Goal: Information Seeking & Learning: Learn about a topic

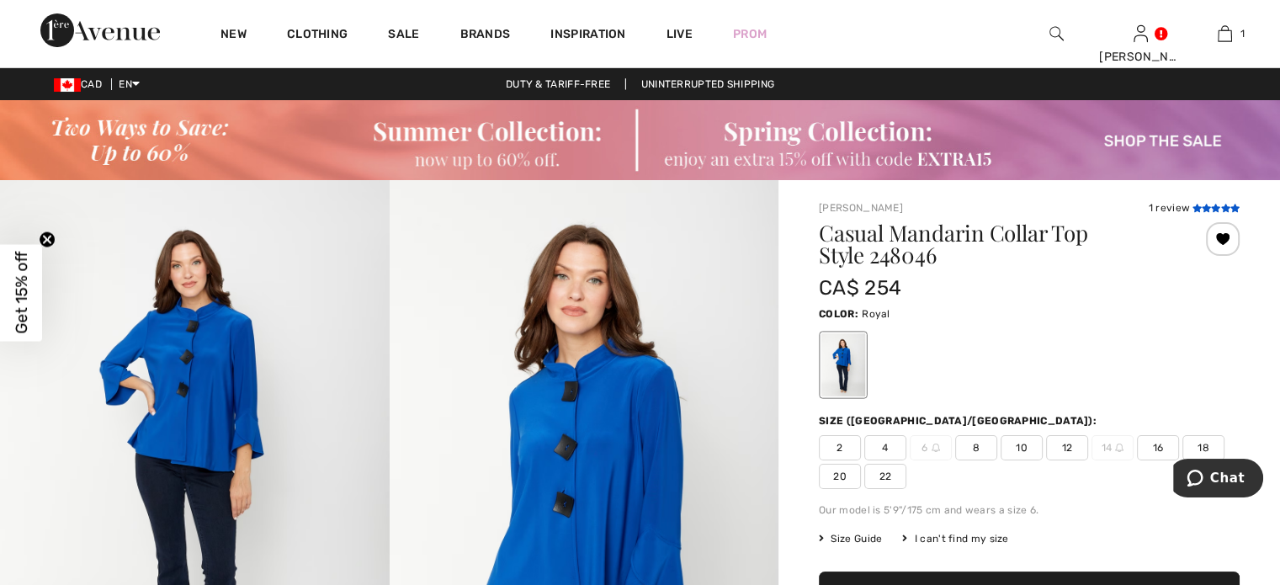
click at [1214, 204] on icon at bounding box center [1215, 208] width 9 height 8
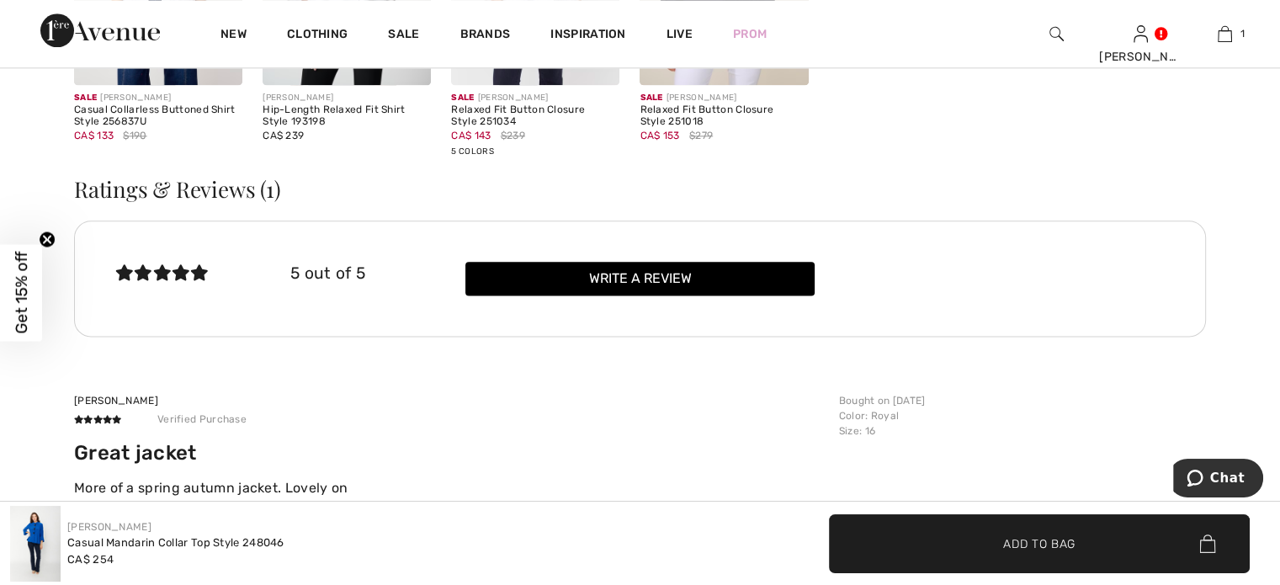
scroll to position [2236, 0]
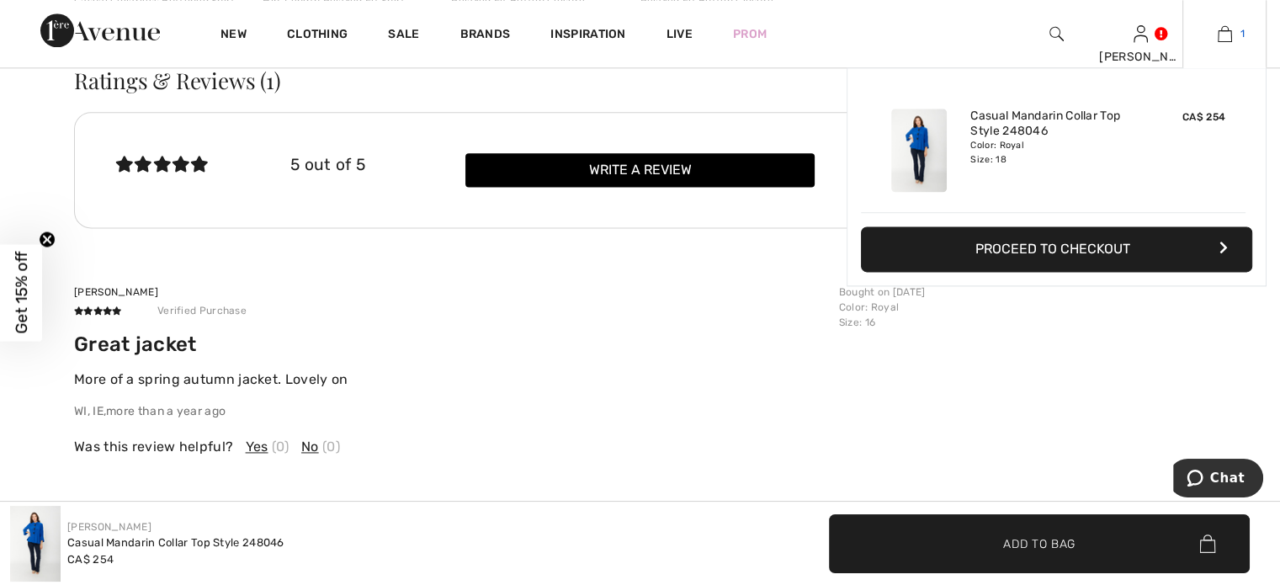
click at [1223, 35] on img at bounding box center [1225, 34] width 14 height 20
click at [1005, 146] on div "Color: Royal Size: 18" at bounding box center [1053, 152] width 166 height 27
click at [931, 141] on img at bounding box center [919, 150] width 56 height 83
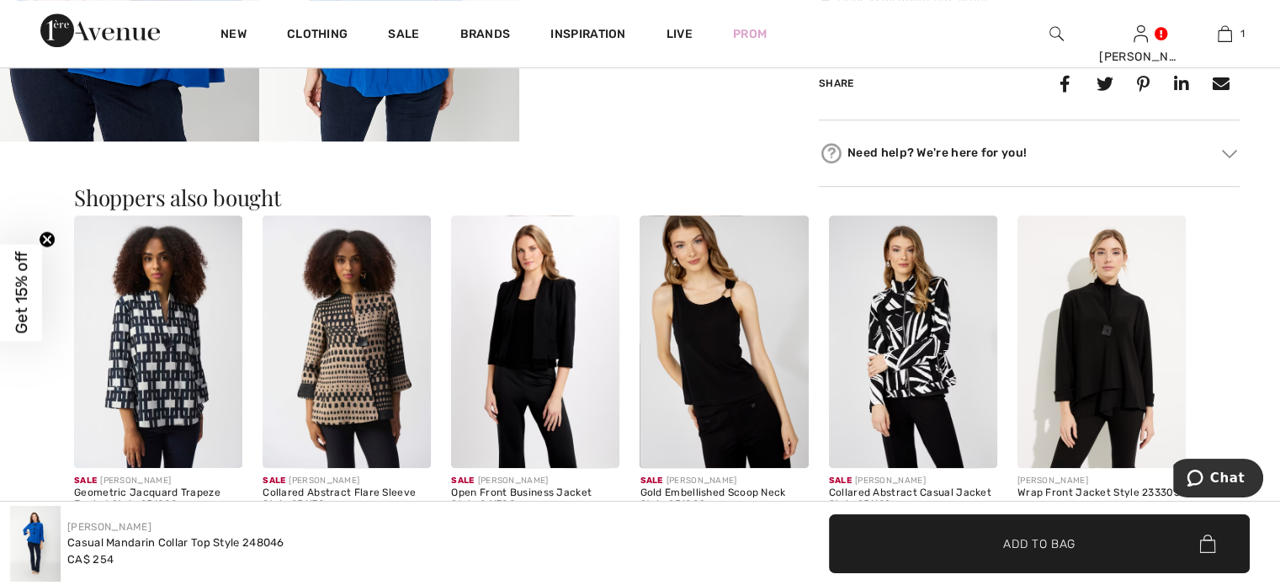
scroll to position [1010, 0]
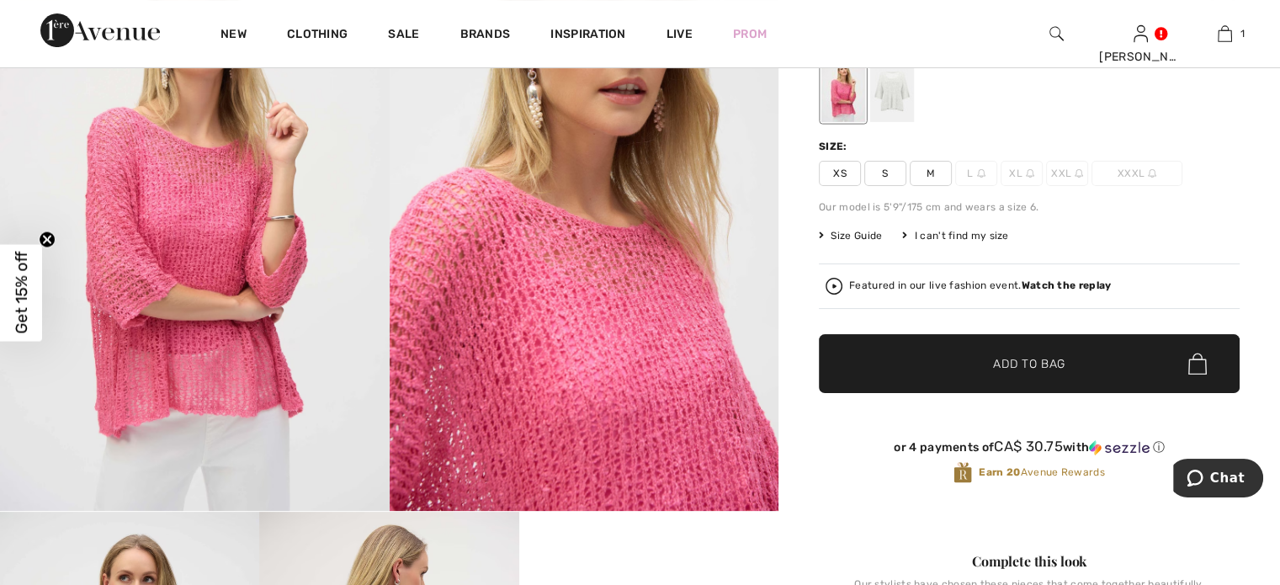
click at [888, 97] on div at bounding box center [892, 90] width 44 height 63
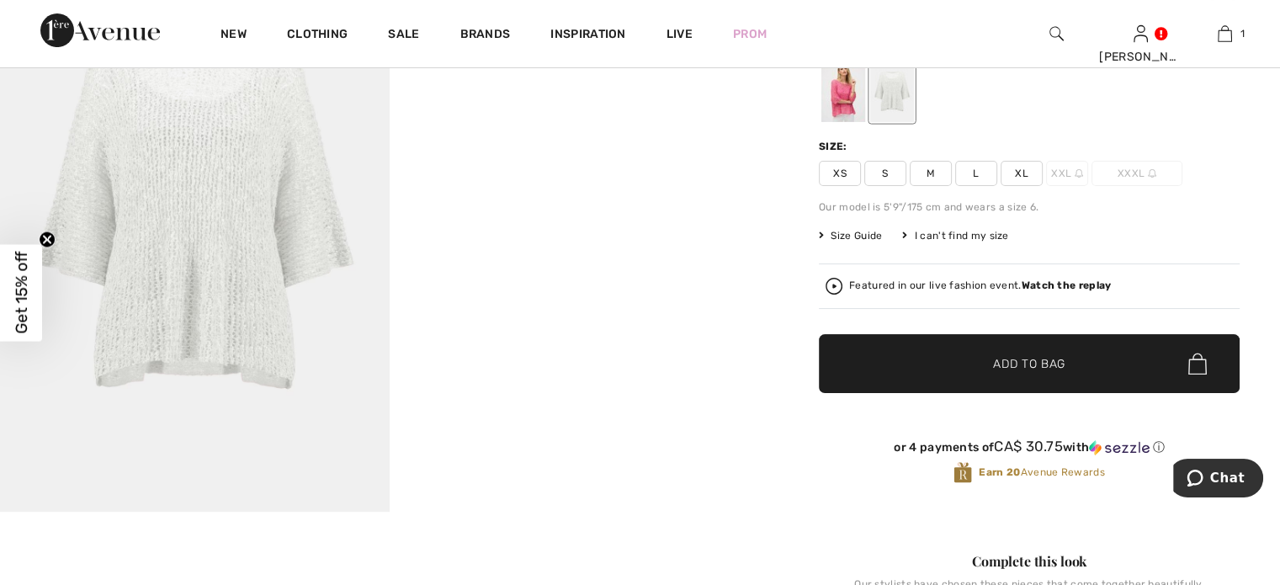
click at [561, 122] on video "Your browser does not support the video tag." at bounding box center [585, 25] width 390 height 194
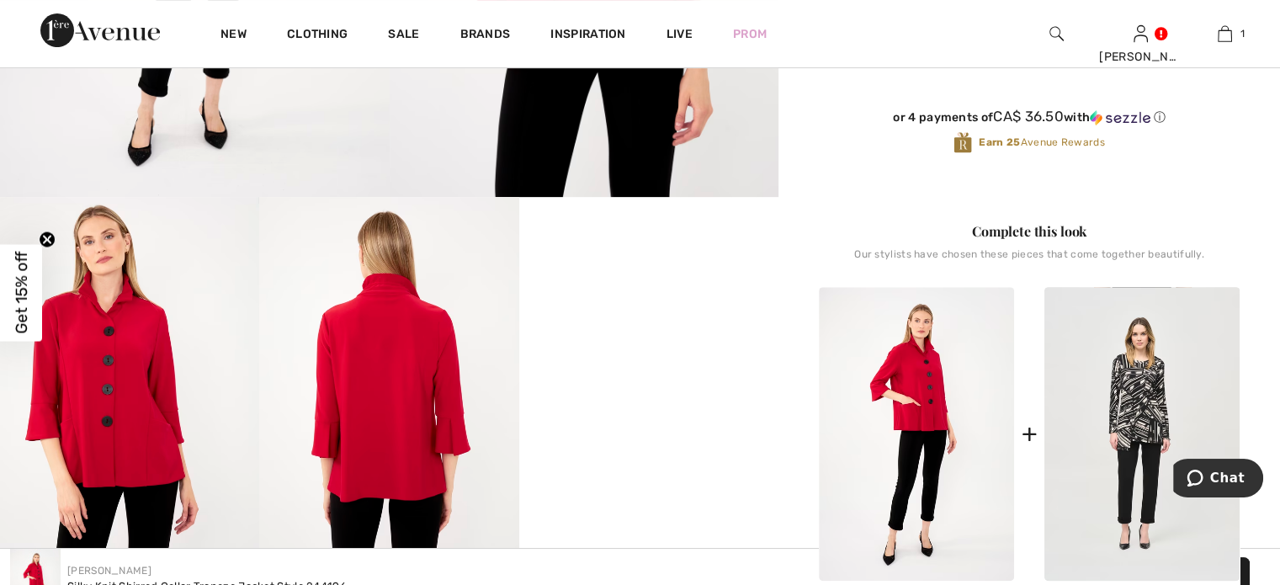
scroll to position [673, 0]
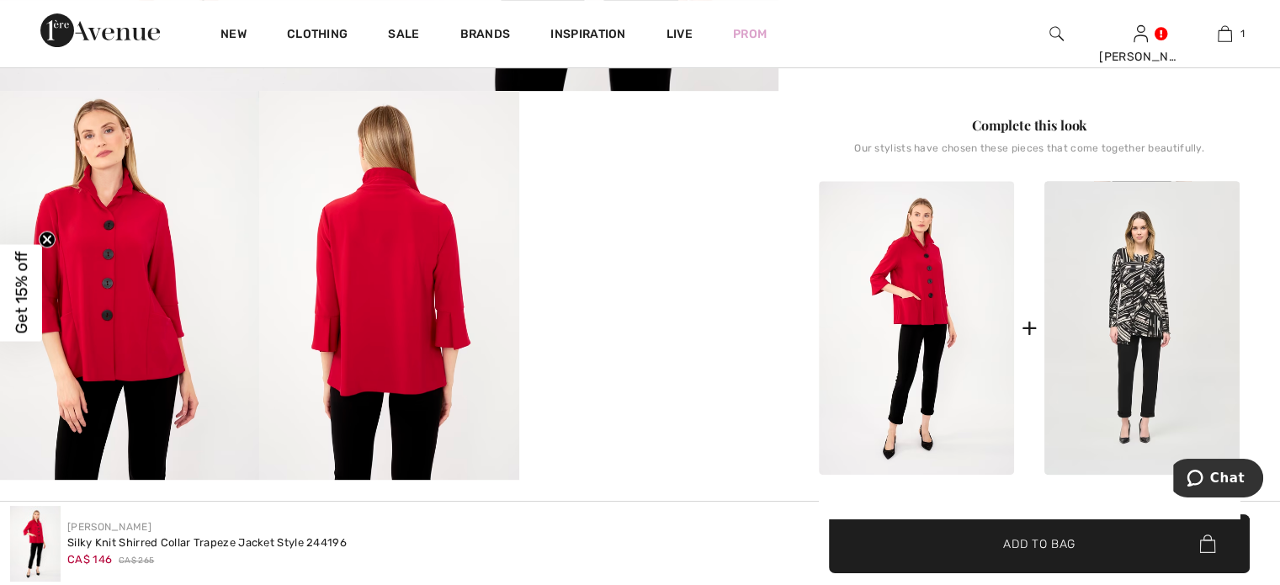
click at [661, 220] on video "Your browser does not support the video tag." at bounding box center [648, 156] width 259 height 130
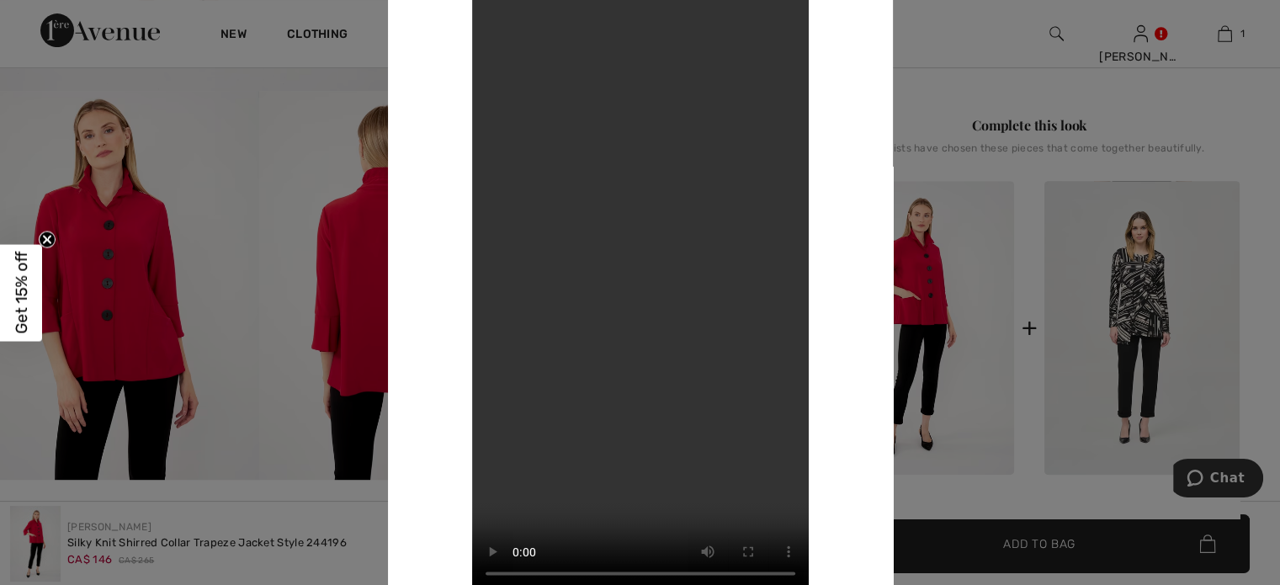
click at [655, 321] on video "Your browser does not support the video tag." at bounding box center [640, 292] width 337 height 598
click at [841, 151] on div "Your browser does not support the video tag." at bounding box center [640, 292] width 424 height 598
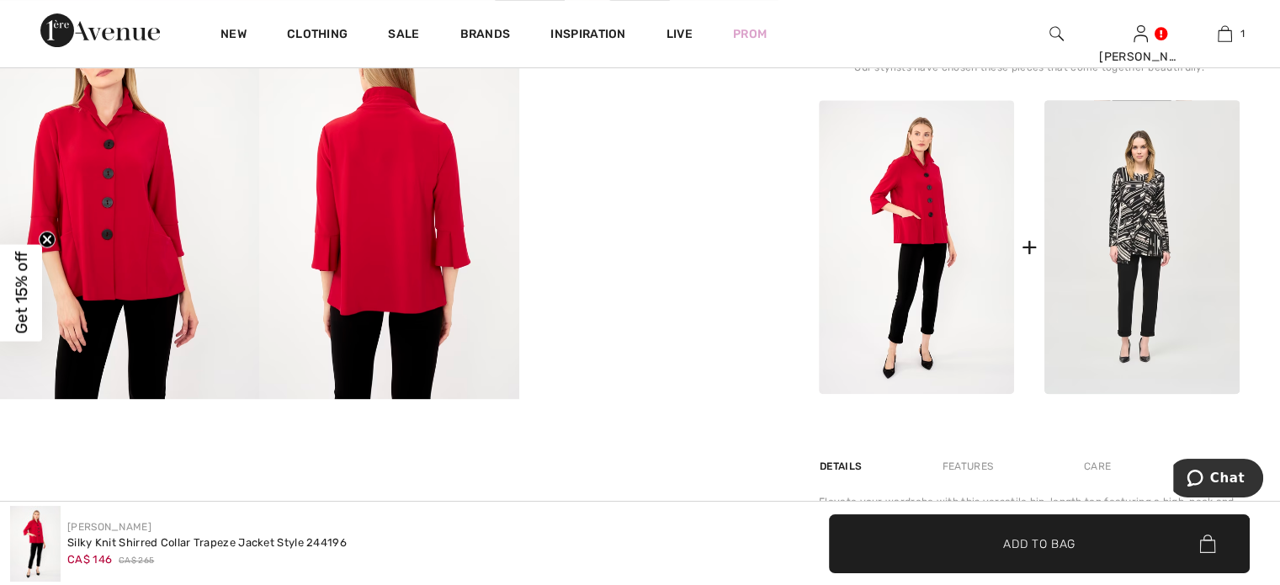
scroll to position [757, 0]
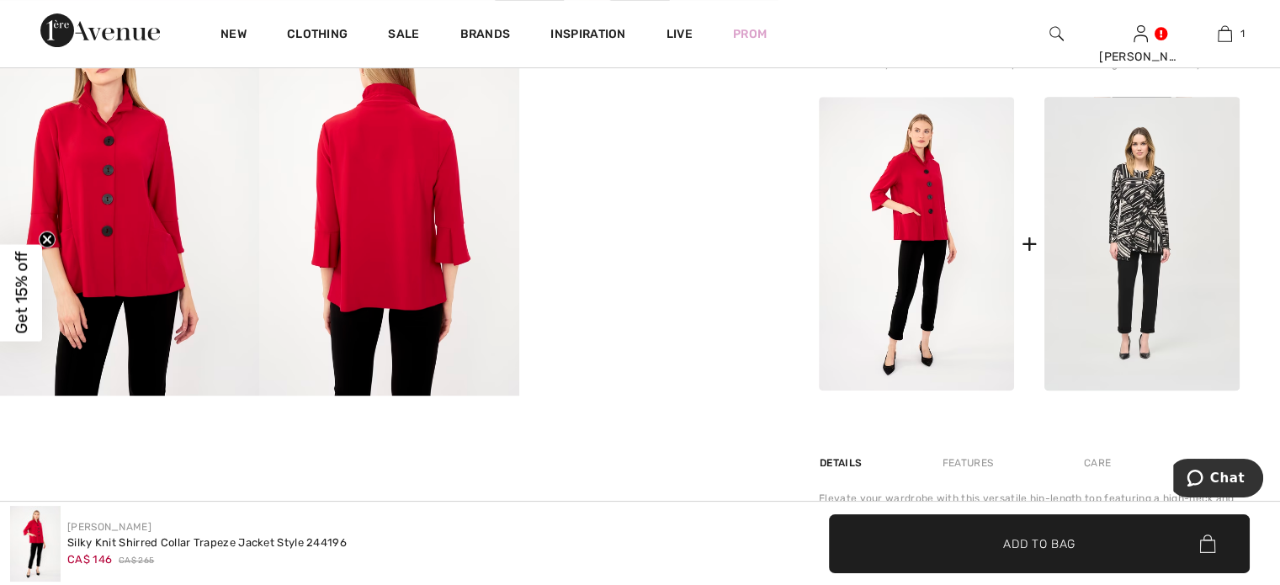
click at [656, 136] on video "Your browser does not support the video tag." at bounding box center [648, 72] width 259 height 130
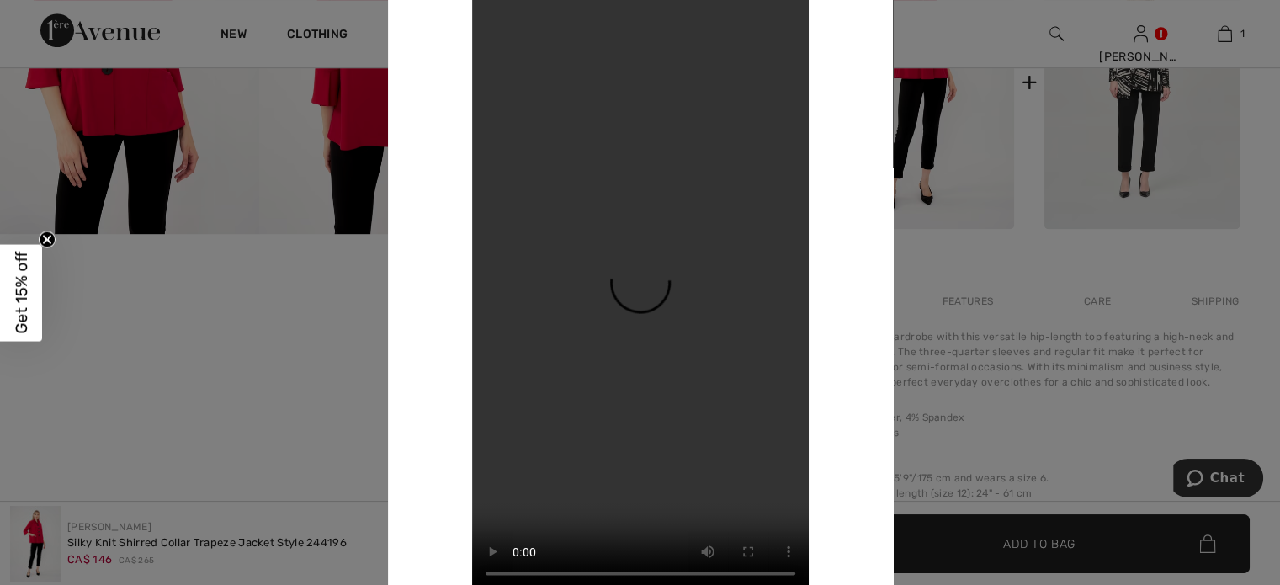
scroll to position [926, 0]
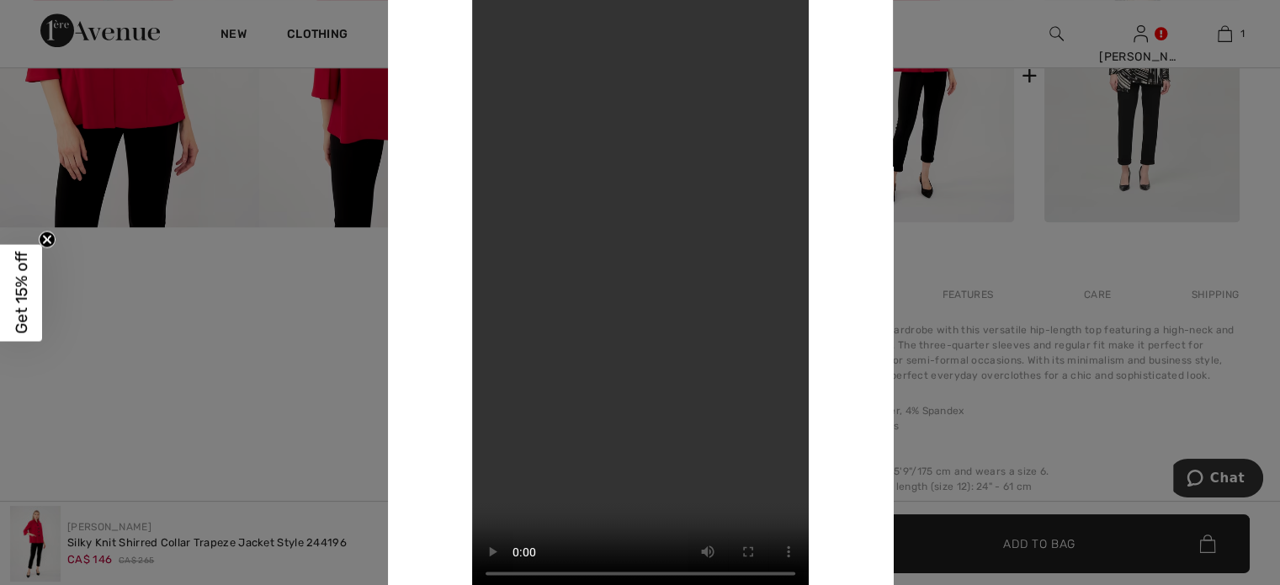
click at [944, 279] on div at bounding box center [640, 292] width 1280 height 585
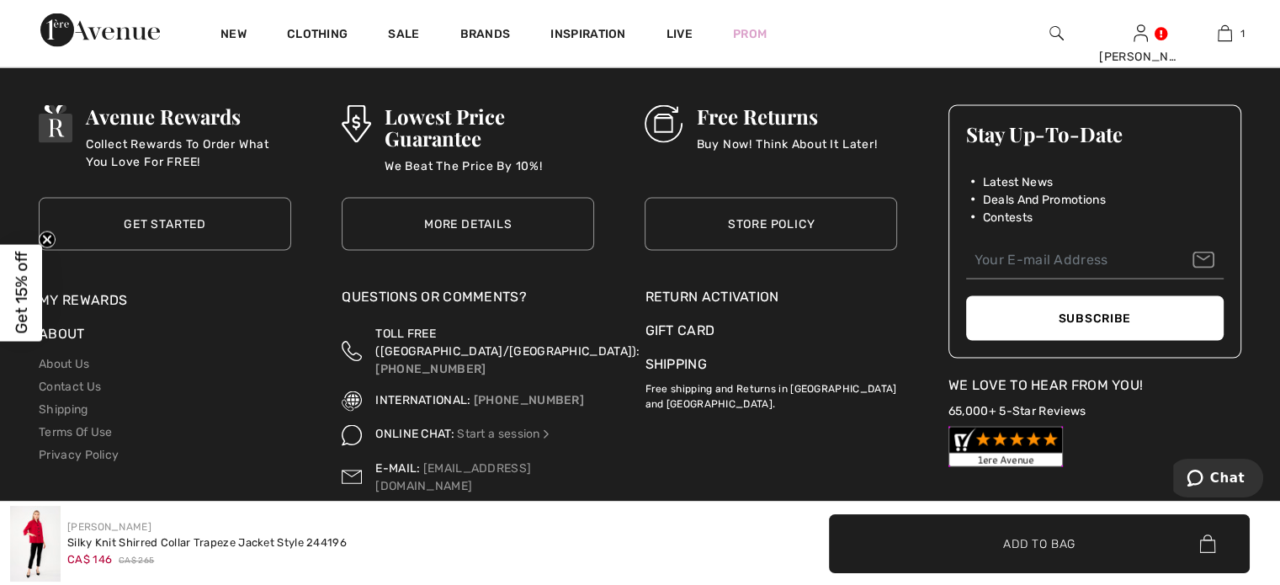
scroll to position [3357, 0]
